Goal: Information Seeking & Learning: Learn about a topic

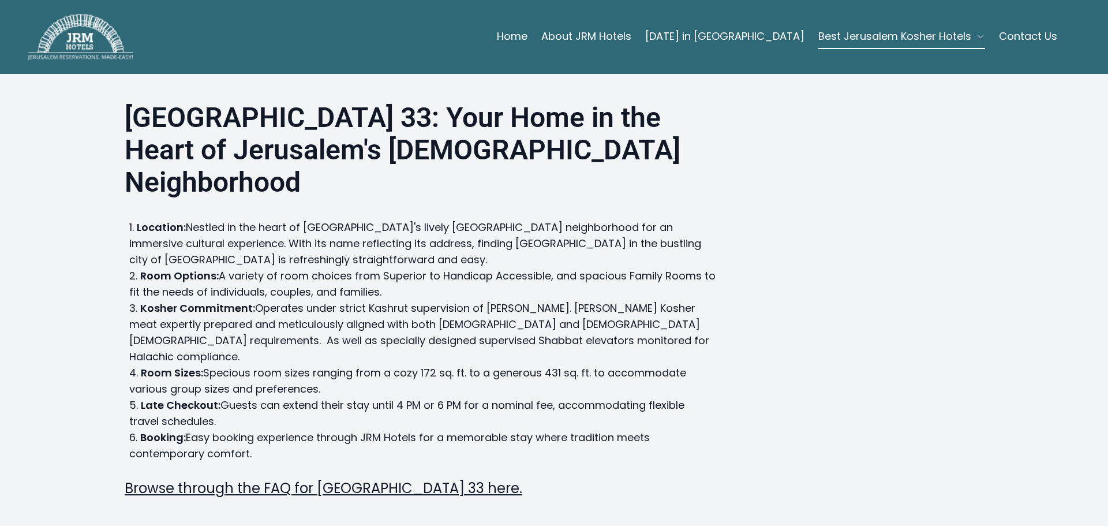
click at [626, 32] on link "About JRM Hotels" at bounding box center [586, 36] width 90 height 23
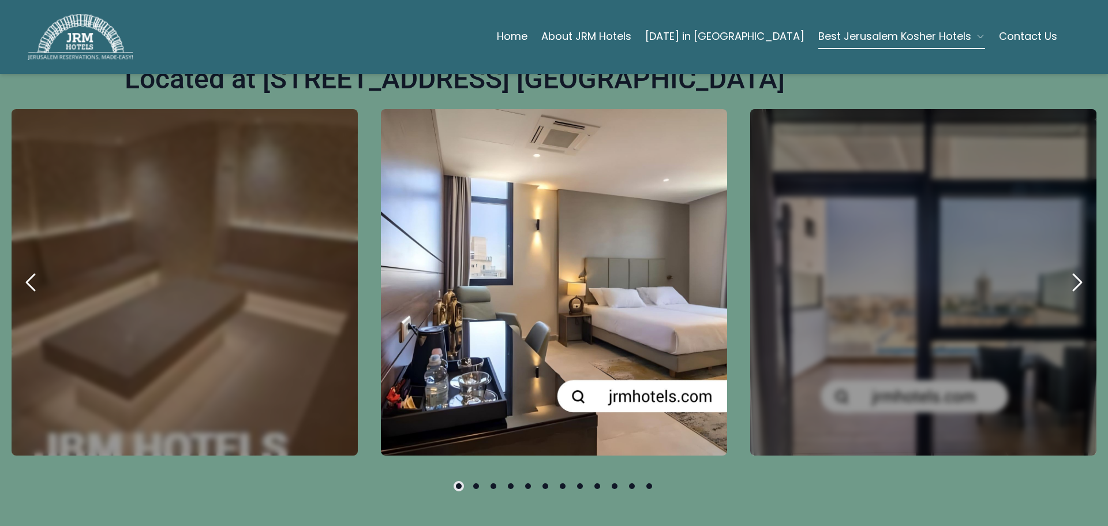
scroll to position [510, 0]
click at [1066, 268] on icon "next" at bounding box center [1077, 282] width 28 height 28
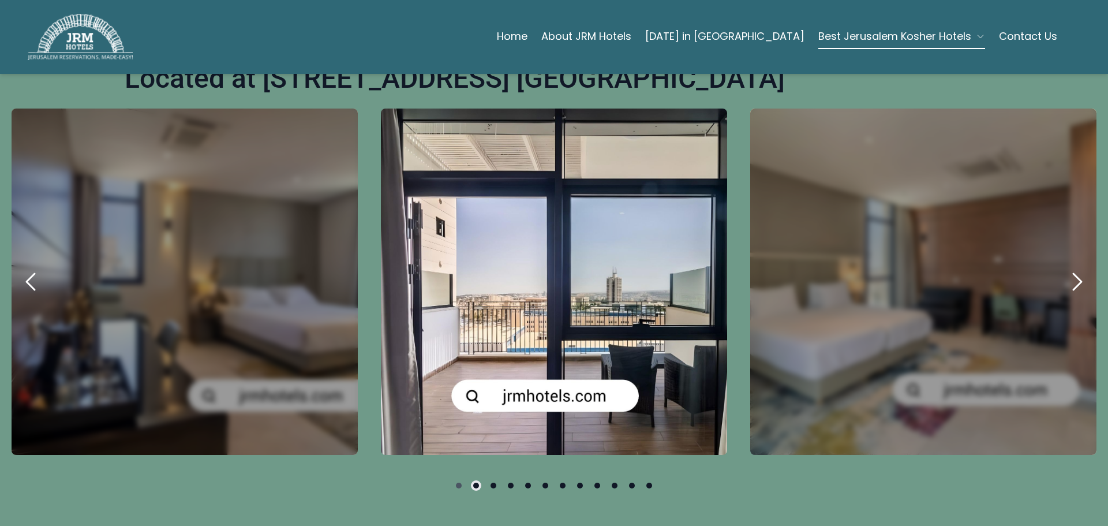
click at [1066, 268] on icon "next" at bounding box center [1077, 282] width 28 height 28
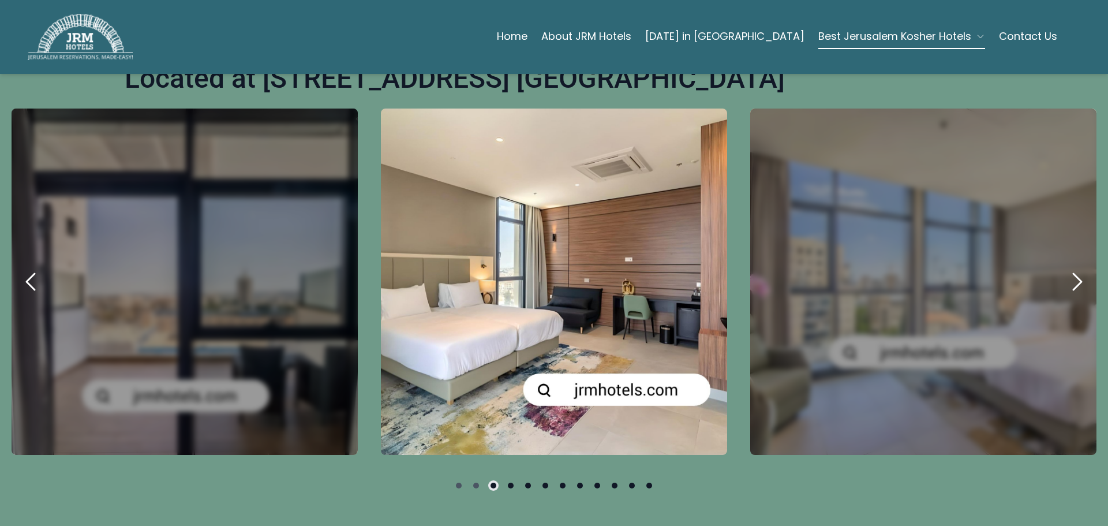
click at [1066, 268] on icon "next" at bounding box center [1077, 282] width 28 height 28
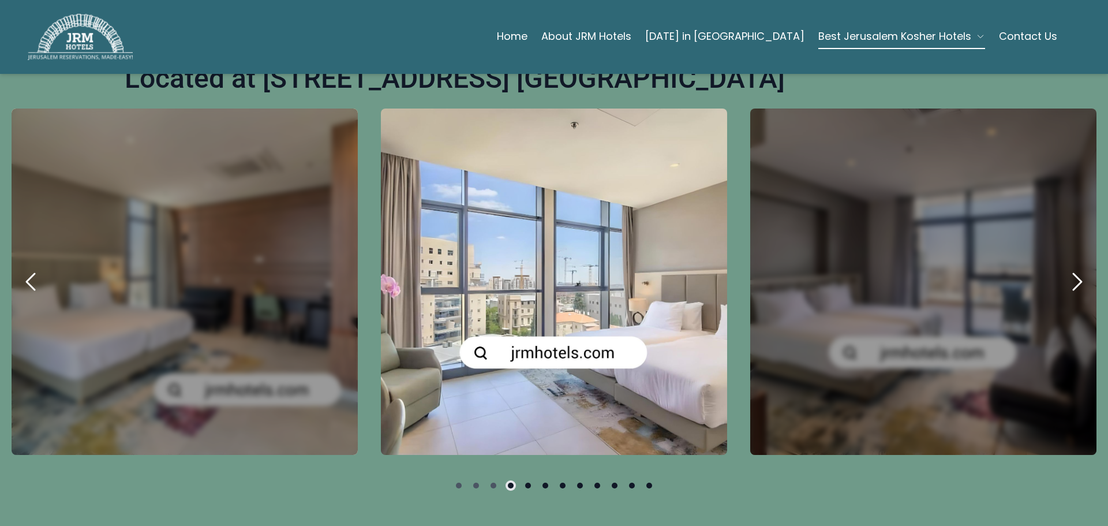
click at [1066, 268] on icon "next" at bounding box center [1077, 282] width 28 height 28
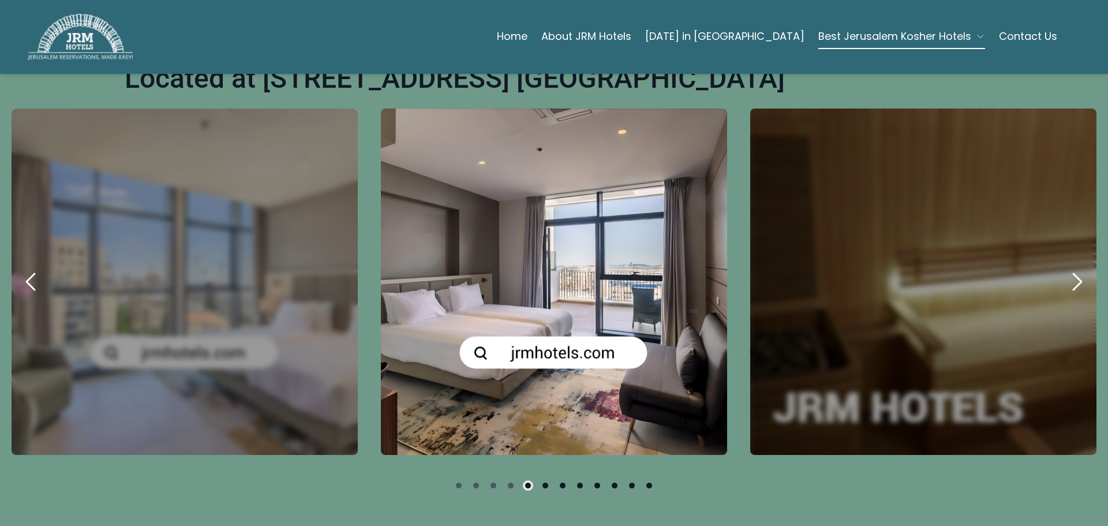
click at [1066, 268] on icon "next" at bounding box center [1077, 282] width 28 height 28
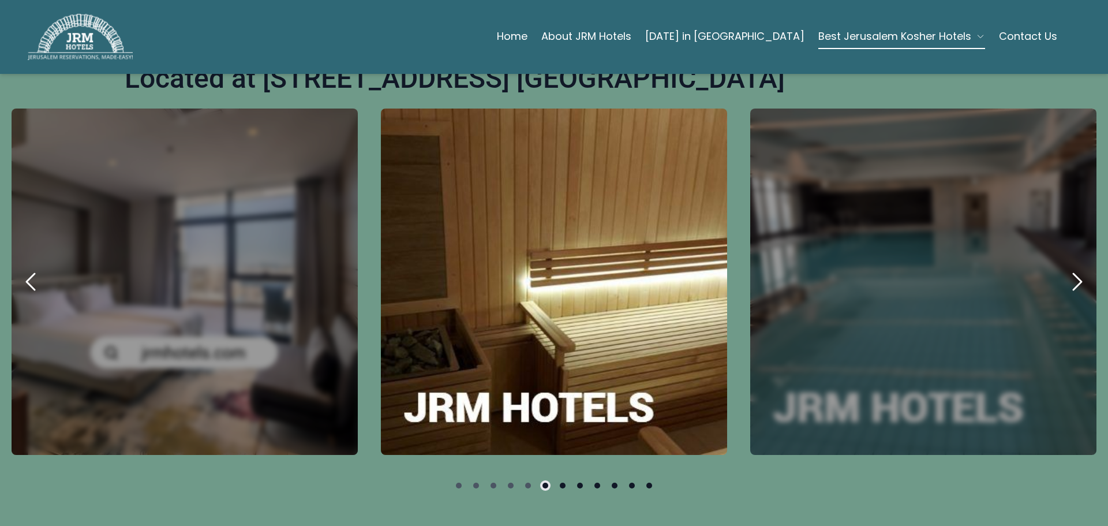
click at [1066, 268] on icon "next" at bounding box center [1077, 282] width 28 height 28
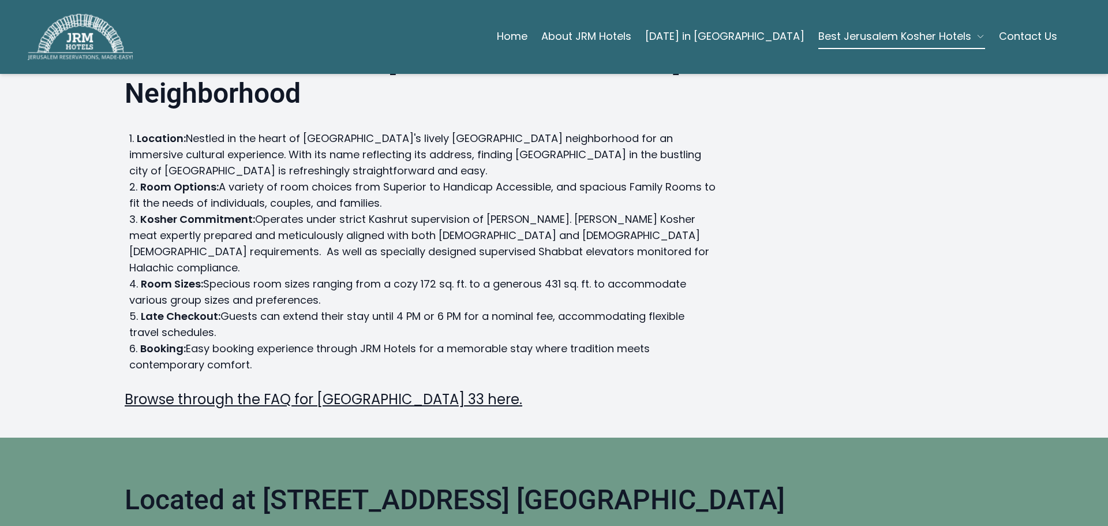
scroll to position [92, 0]
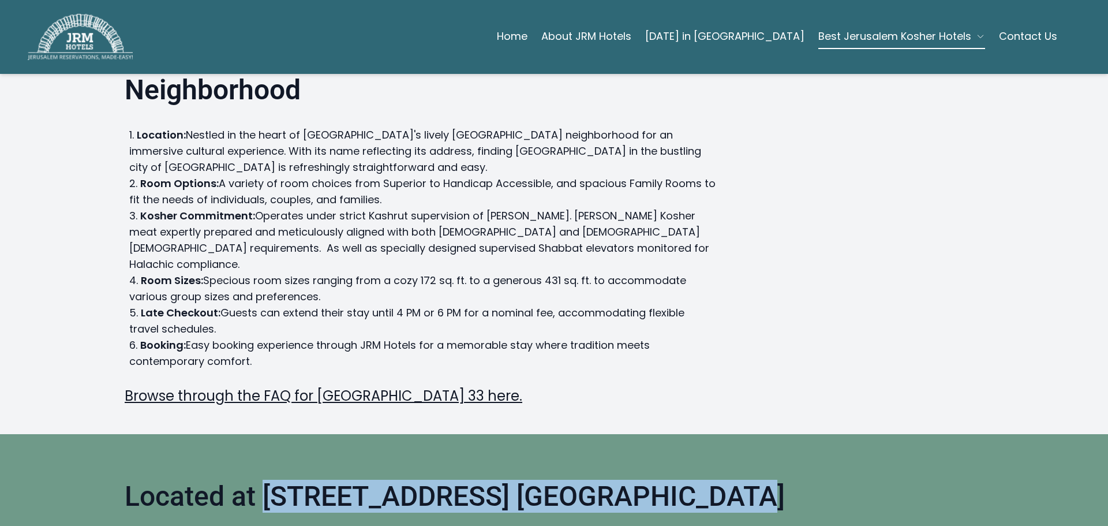
drag, startPoint x: 261, startPoint y: 445, endPoint x: 679, endPoint y: 437, distance: 417.3
click at [679, 480] on h1 "Located at [STREET_ADDRESS] [GEOGRAPHIC_DATA]" at bounding box center [455, 496] width 660 height 32
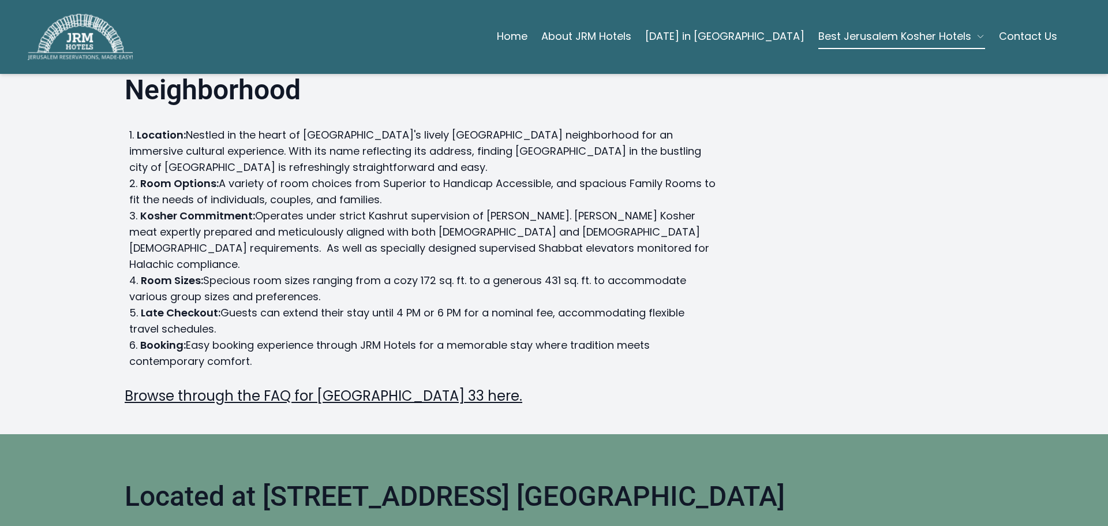
drag, startPoint x: 673, startPoint y: 238, endPoint x: 575, endPoint y: 225, distance: 99.5
click at [575, 272] on li "Room Sizes: Specious room sizes ranging from a cozy 172 sq. ft. to a generous 4…" at bounding box center [422, 288] width 586 height 32
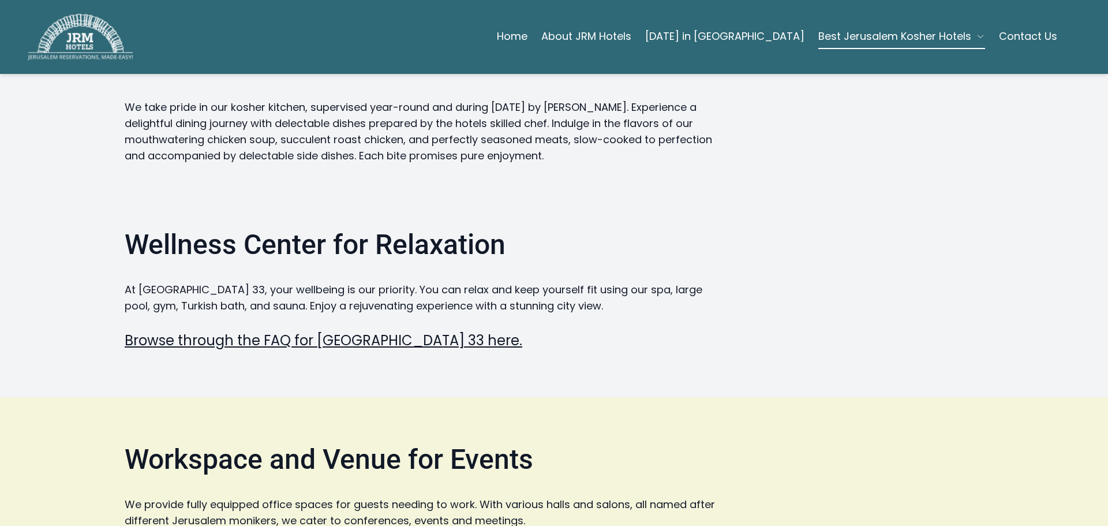
scroll to position [1521, 0]
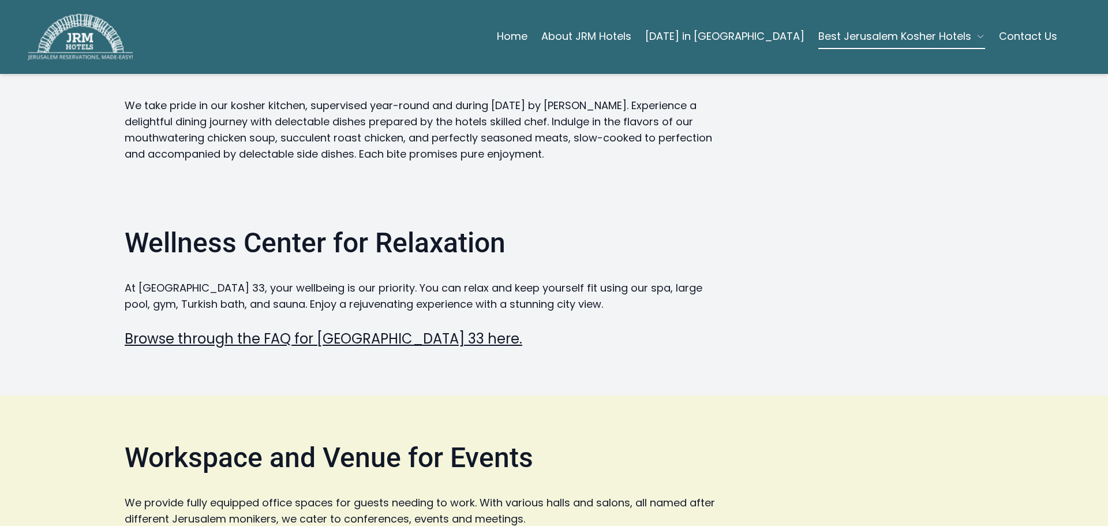
click at [440, 329] on link "Browse through the FAQ for [GEOGRAPHIC_DATA] 33 here." at bounding box center [324, 338] width 398 height 19
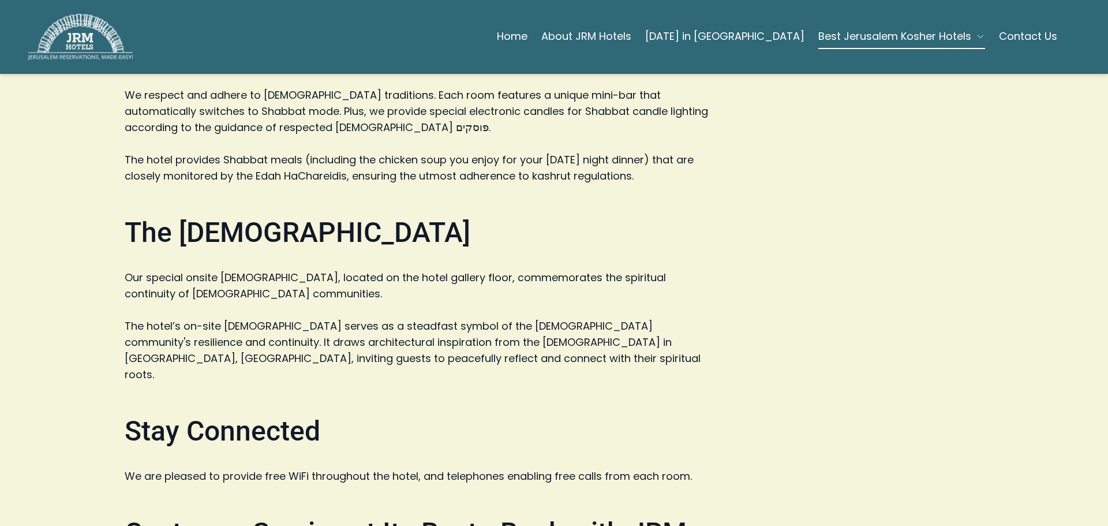
scroll to position [2163, 0]
